Goal: Information Seeking & Learning: Learn about a topic

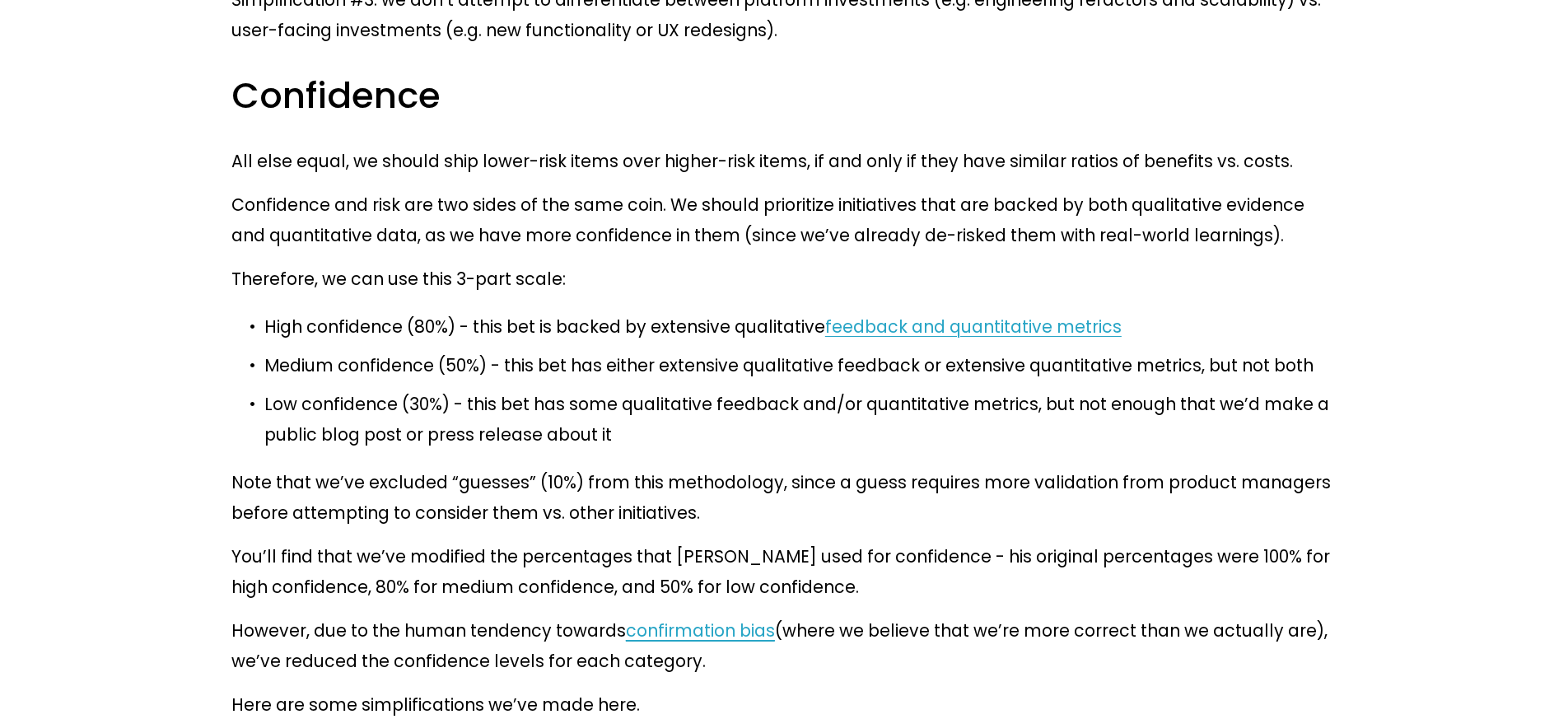
scroll to position [8230, 0]
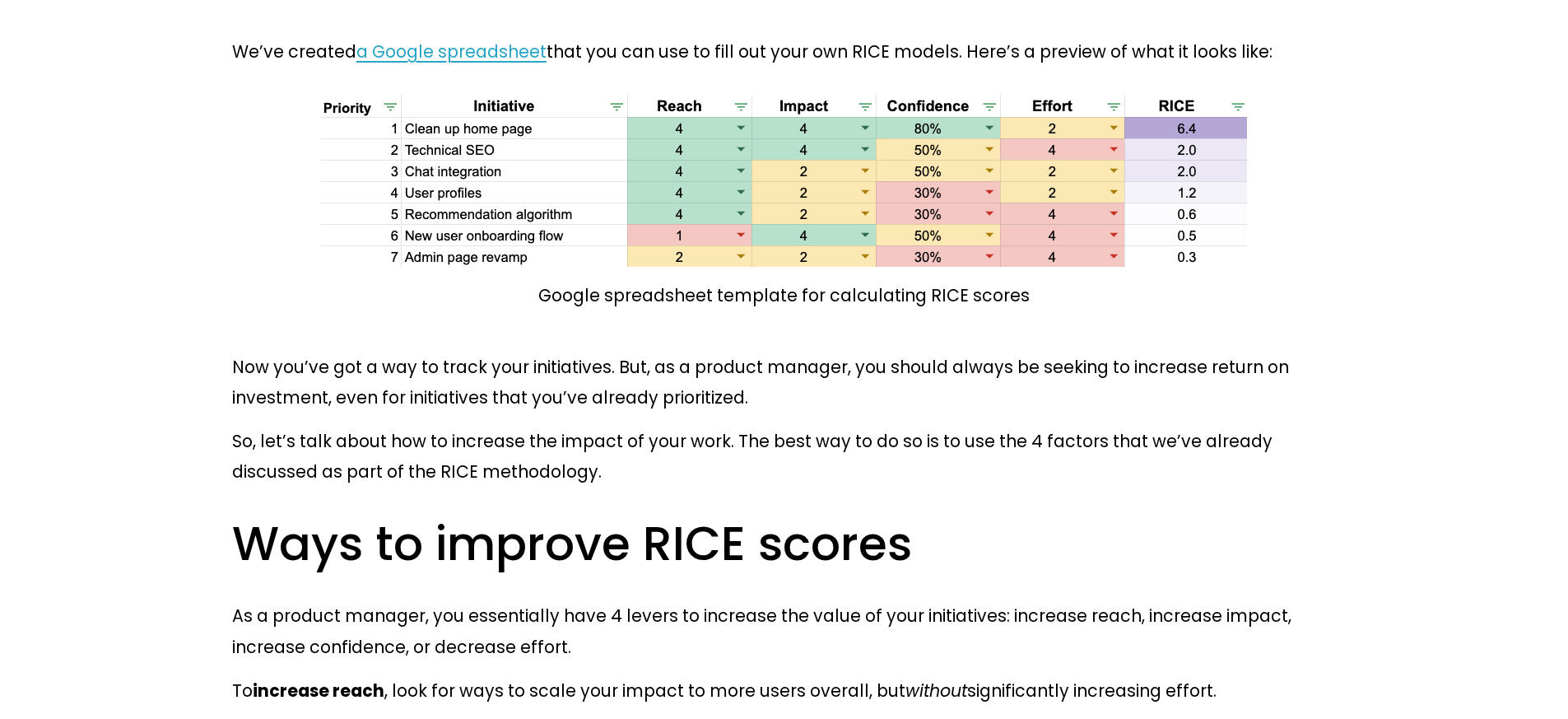
scroll to position [5139, 0]
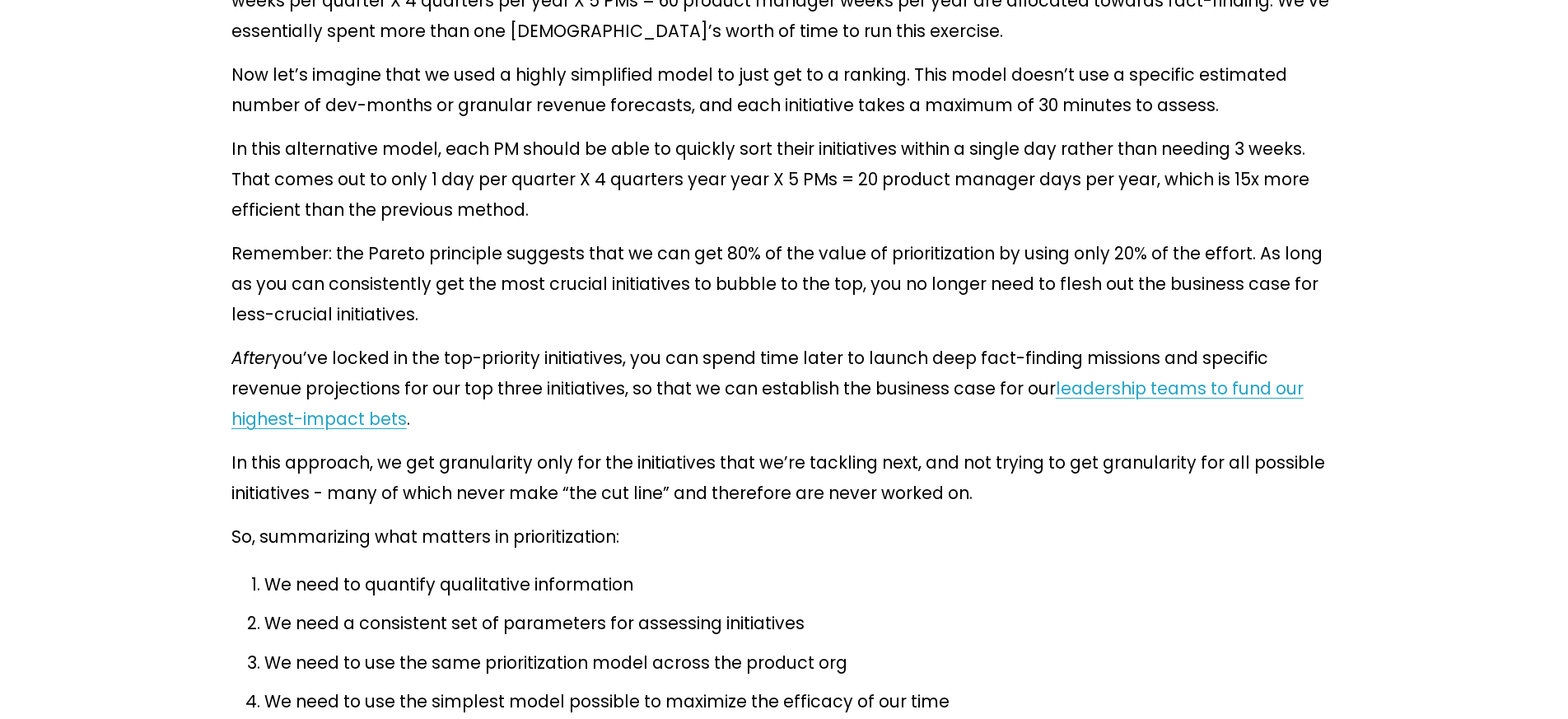
drag, startPoint x: 266, startPoint y: 401, endPoint x: 369, endPoint y: 401, distance: 103.0
copy p "R x I x C / E"
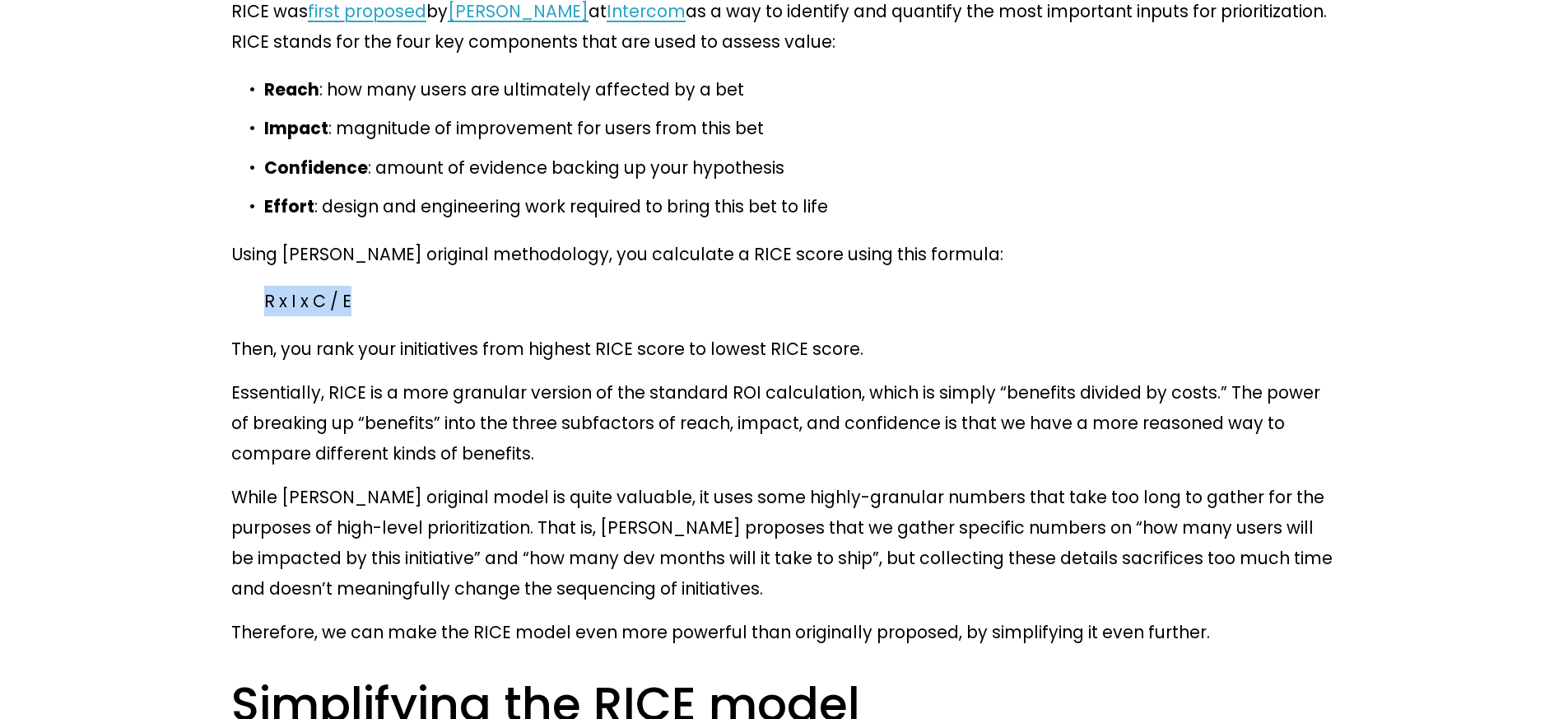
scroll to position [5942, 0]
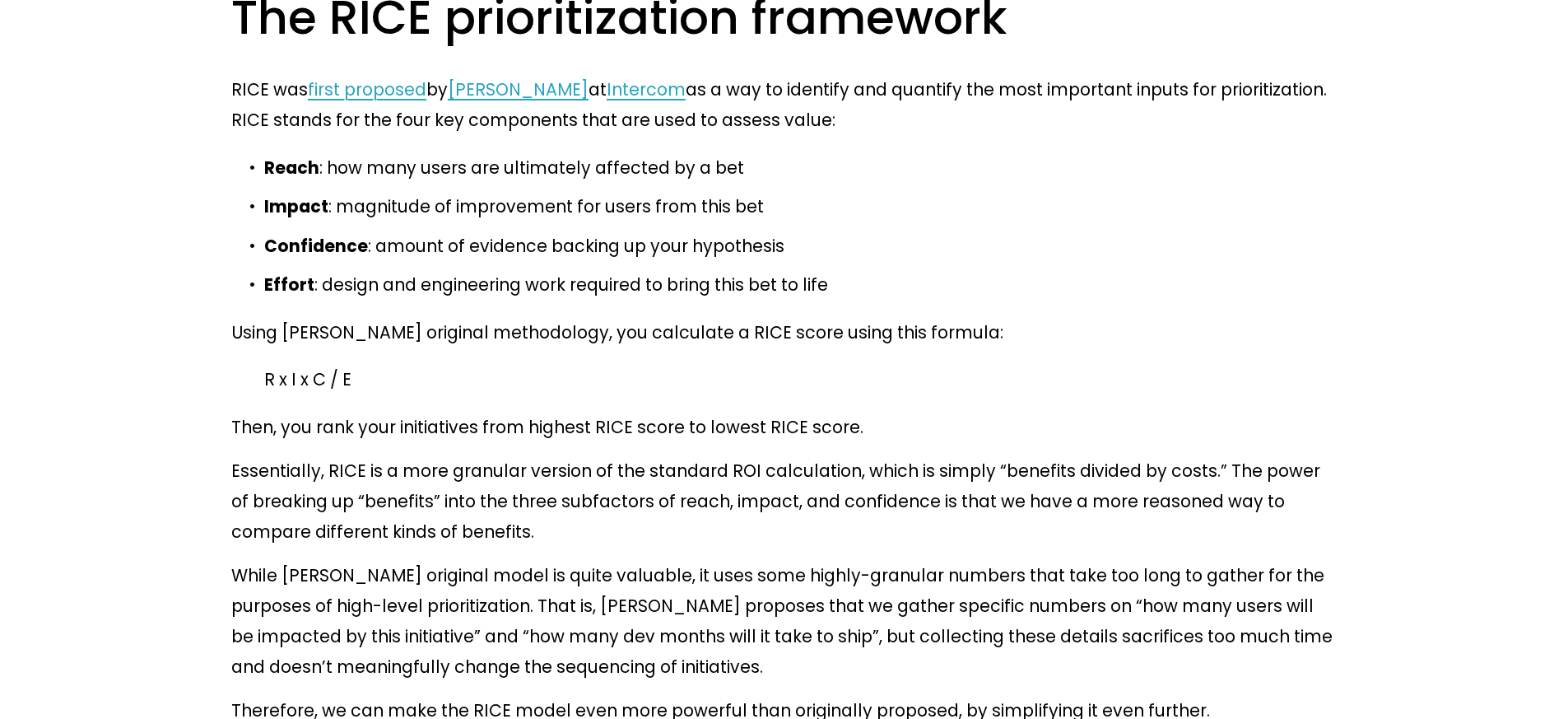
drag, startPoint x: 265, startPoint y: 343, endPoint x: 728, endPoint y: 428, distance: 470.7
copy ul "Everyone in your current product (4 points) Some of the users in your current p…"
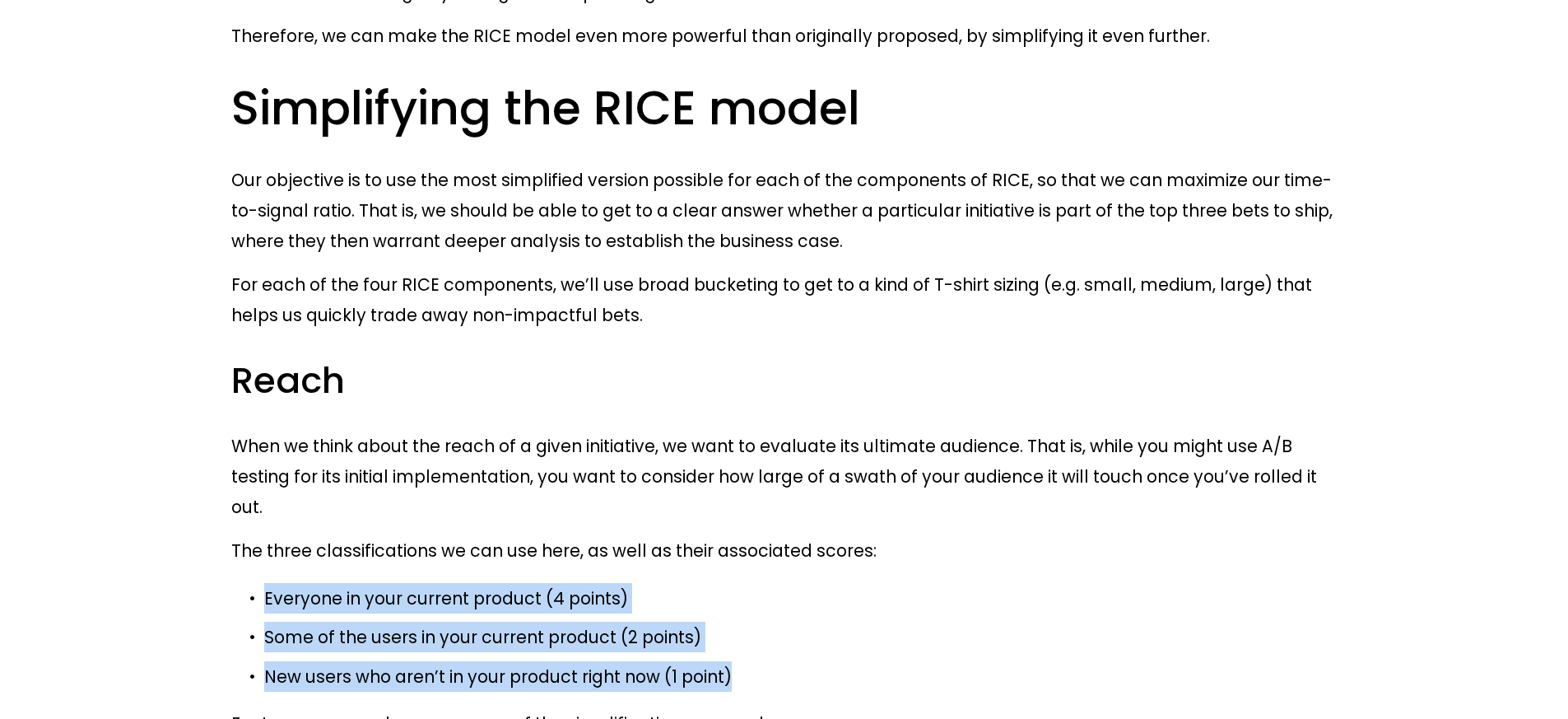
scroll to position [6619, 0]
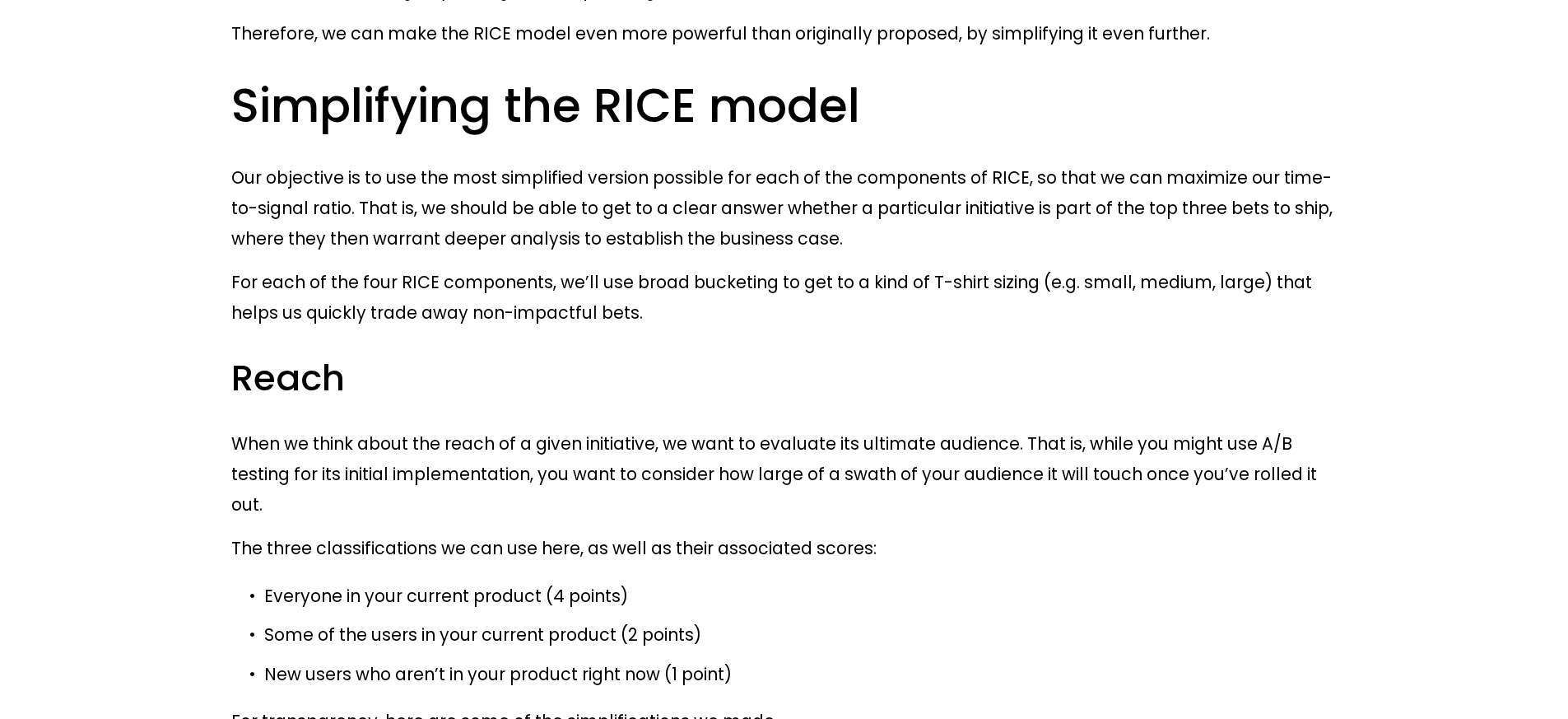
drag, startPoint x: 264, startPoint y: 438, endPoint x: 472, endPoint y: 525, distance: 225.5
copy ul "Game changer (4 points) Significant value (2 points) Some value (1 point)"
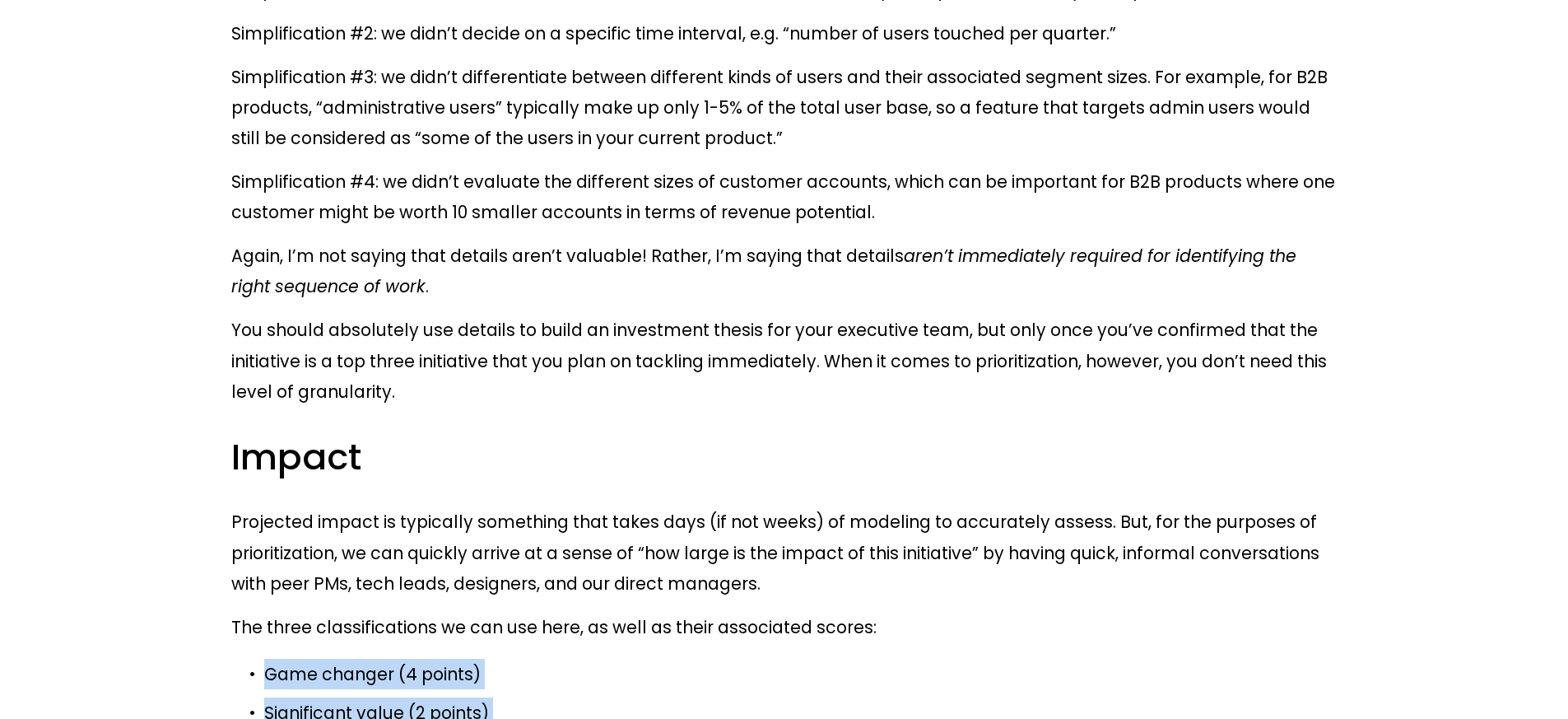
scroll to position [7494, 0]
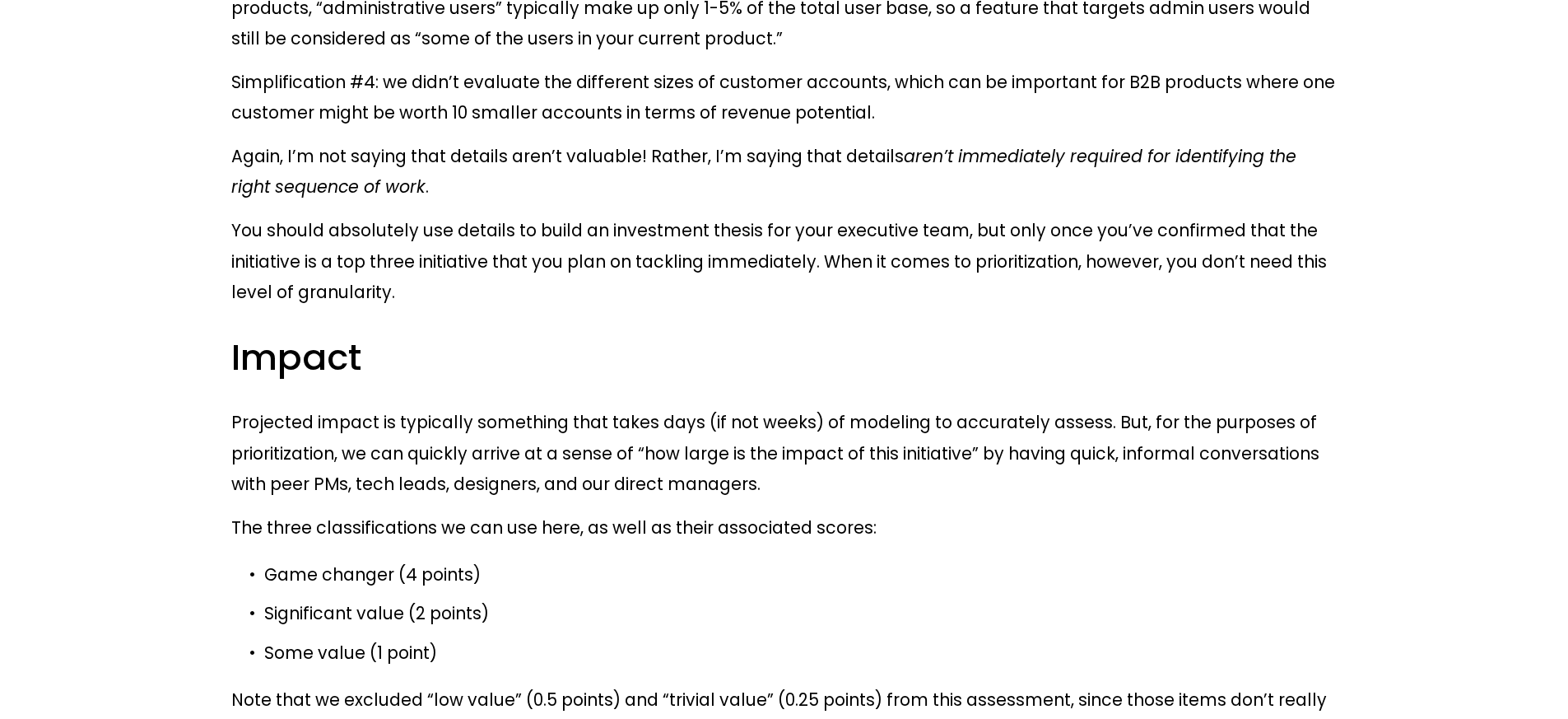
drag, startPoint x: 267, startPoint y: 345, endPoint x: 954, endPoint y: 448, distance: 694.7
copy ul "High confidence (80%) - this bet is backed by extensive qualitative feedback an…"
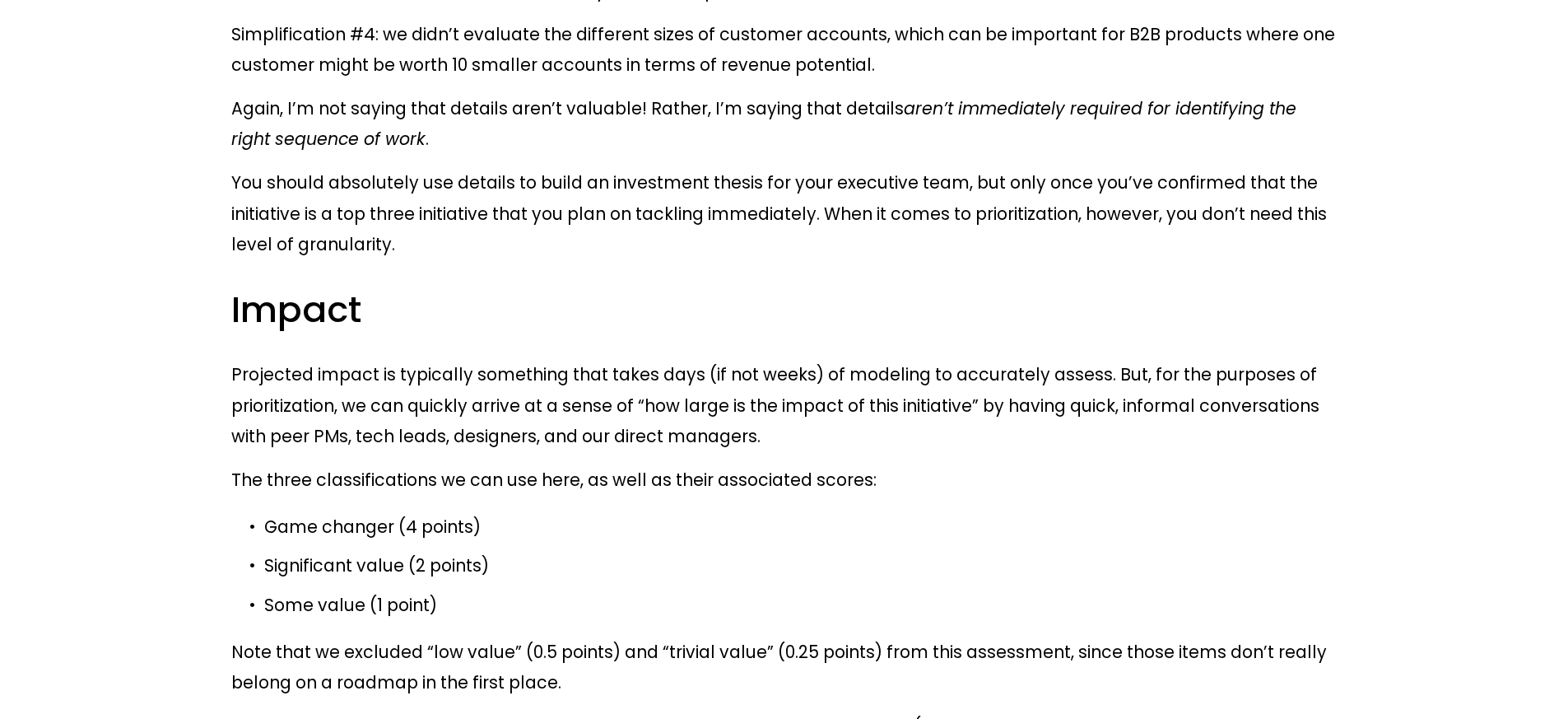
scroll to position [7569, 0]
